Goal: Information Seeking & Learning: Learn about a topic

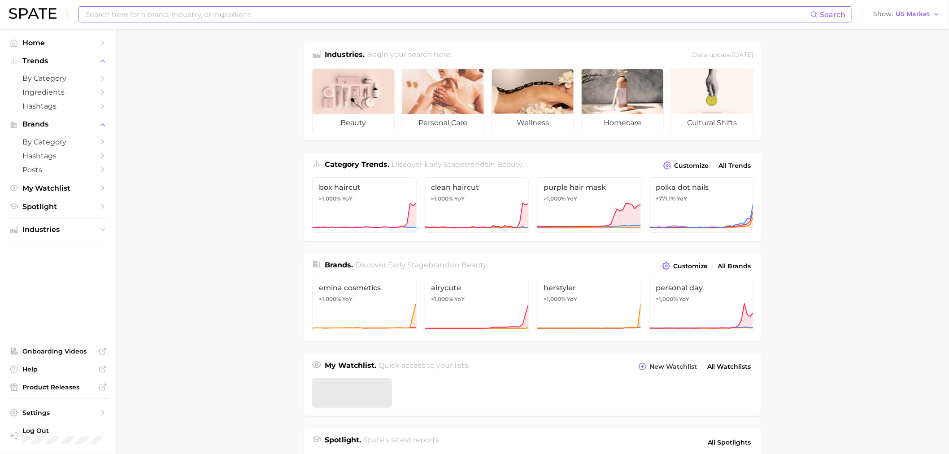
click at [153, 14] on input at bounding box center [447, 14] width 726 height 15
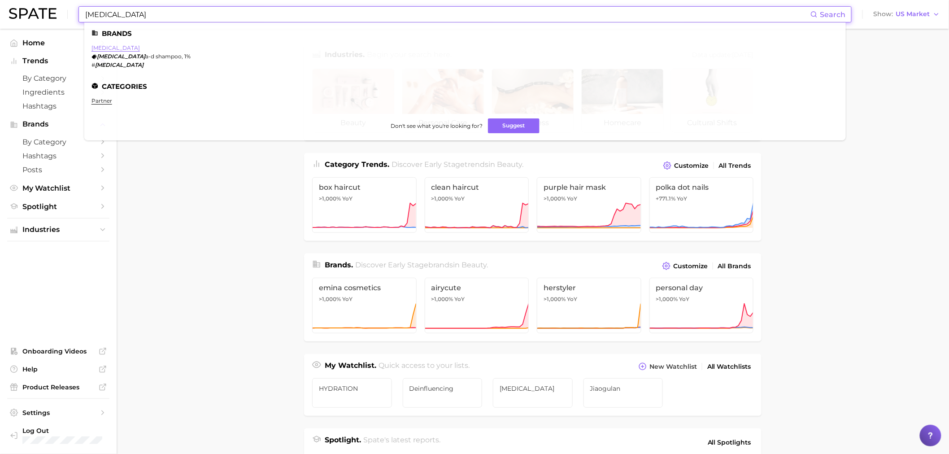
type input "[MEDICAL_DATA]"
click at [100, 50] on link "[MEDICAL_DATA]" at bounding box center [115, 47] width 48 height 7
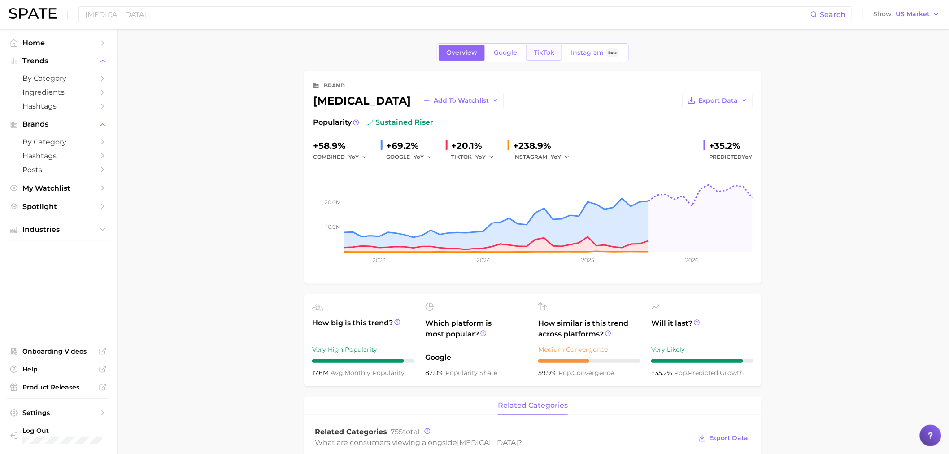
click at [539, 54] on span "TikTok" at bounding box center [544, 53] width 21 height 8
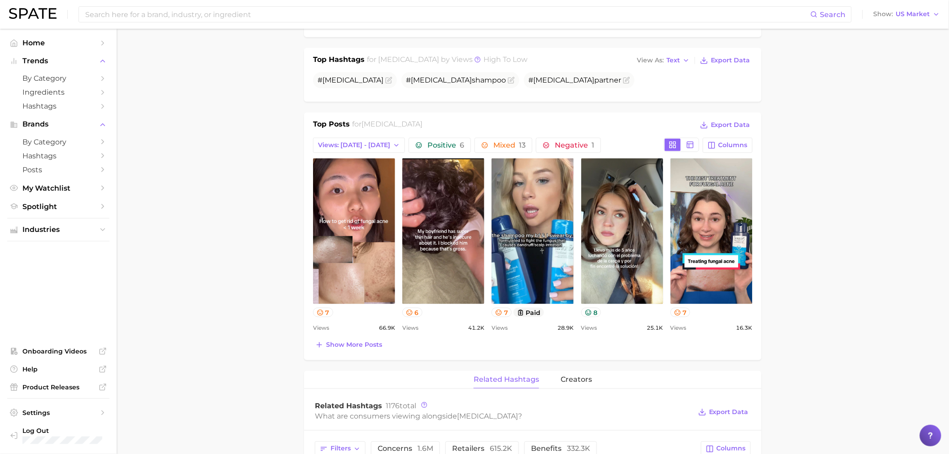
scroll to position [299, 0]
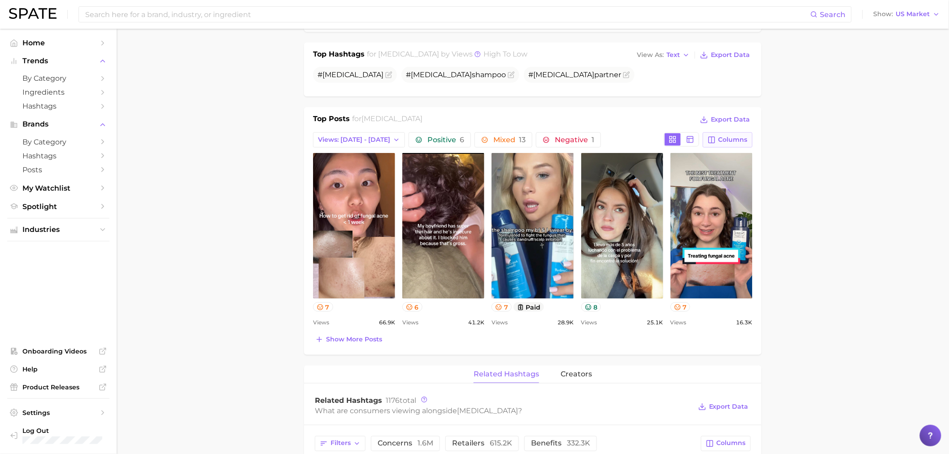
click at [720, 136] on span "Columns" at bounding box center [733, 140] width 29 height 8
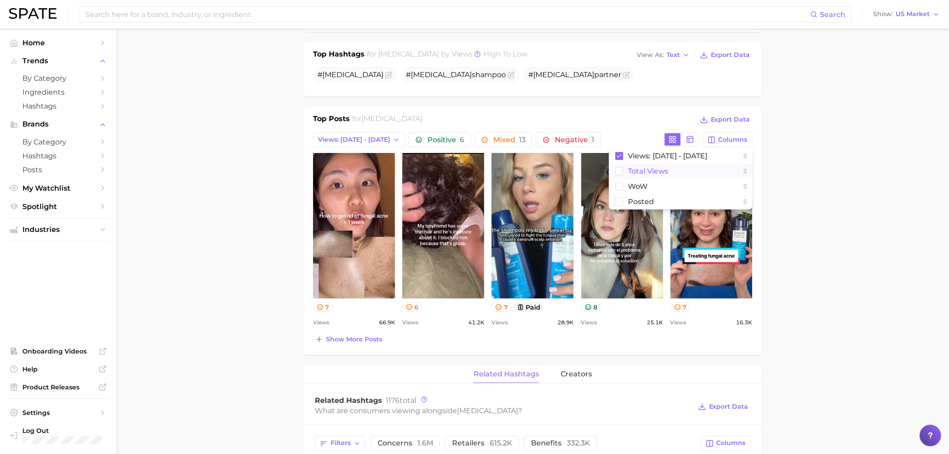
click at [655, 174] on span "Total Views" at bounding box center [648, 171] width 40 height 8
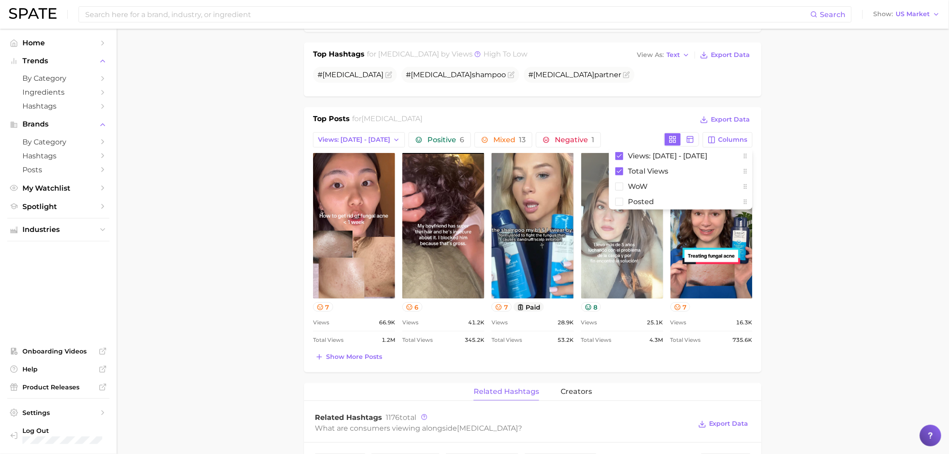
click at [651, 209] on link "view post on TikTok" at bounding box center [622, 226] width 82 height 146
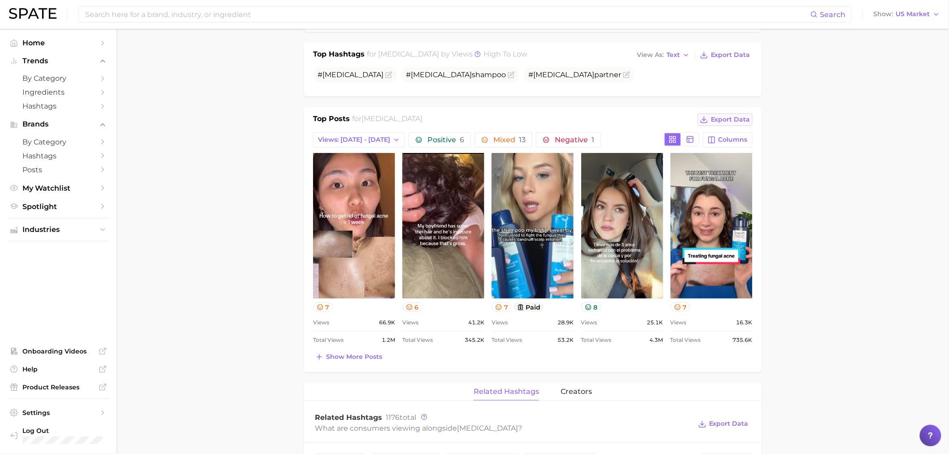
click at [736, 121] on span "Export Data" at bounding box center [730, 120] width 39 height 8
click at [732, 139] on span "Columns" at bounding box center [733, 140] width 29 height 8
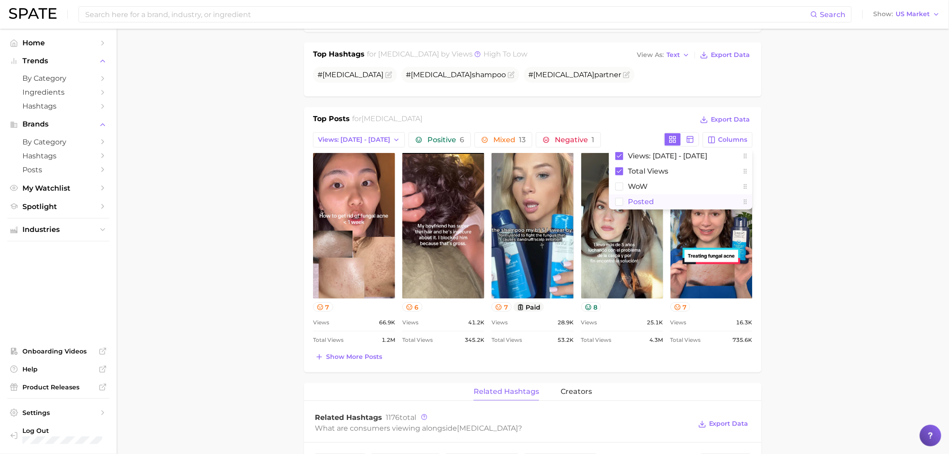
click at [650, 204] on span "Posted" at bounding box center [641, 202] width 26 height 8
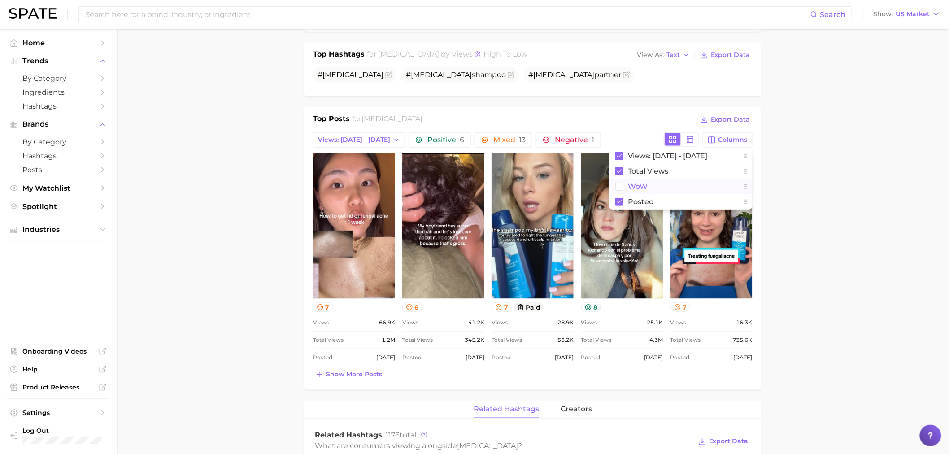
click at [647, 183] on span "WoW" at bounding box center [638, 187] width 20 height 8
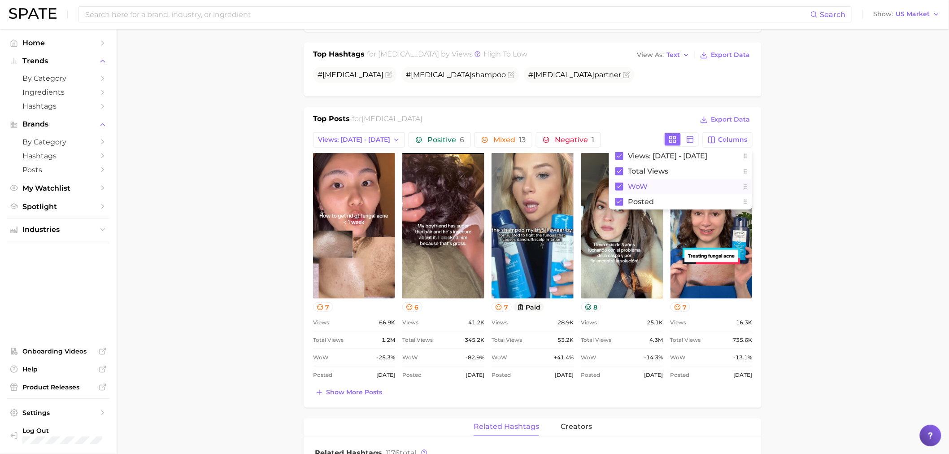
click at [647, 183] on span "WoW" at bounding box center [638, 187] width 20 height 8
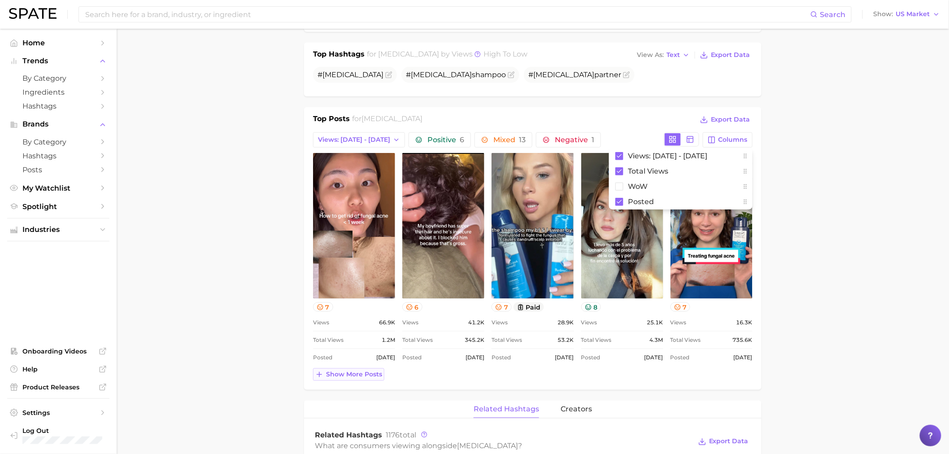
click at [370, 372] on span "Show more posts" at bounding box center [354, 374] width 56 height 8
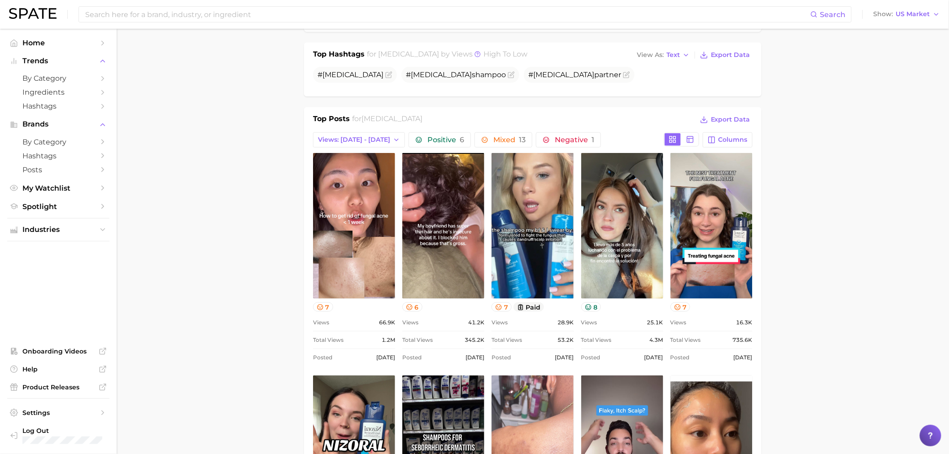
scroll to position [0, 0]
click at [747, 142] on span "Columns" at bounding box center [733, 140] width 29 height 8
